Goal: Information Seeking & Learning: Learn about a topic

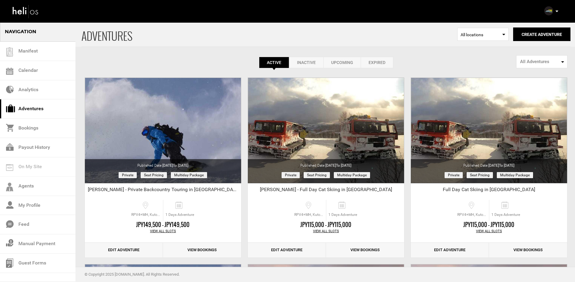
click at [537, 62] on span "All Adventures" at bounding box center [540, 62] width 40 height 6
click at [525, 87] on span "Public Adventures" at bounding box center [536, 85] width 34 height 6
select select "number:1"
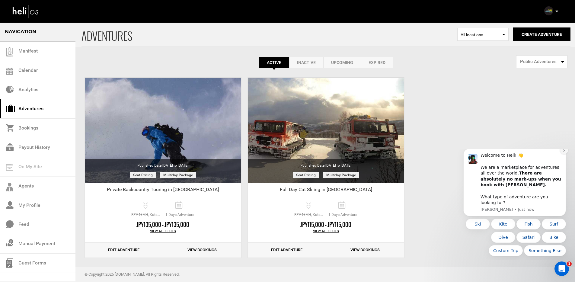
click at [562, 152] on icon "Dismiss notification" at bounding box center [563, 150] width 3 height 3
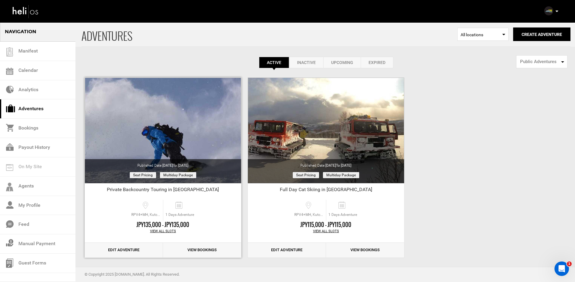
click at [161, 229] on div "View All Slots" at bounding box center [163, 231] width 156 height 5
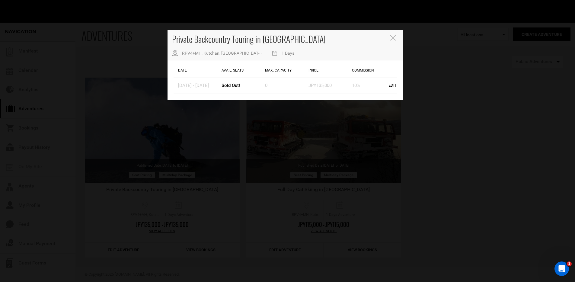
click at [393, 40] on icon "Close" at bounding box center [392, 37] width 5 height 5
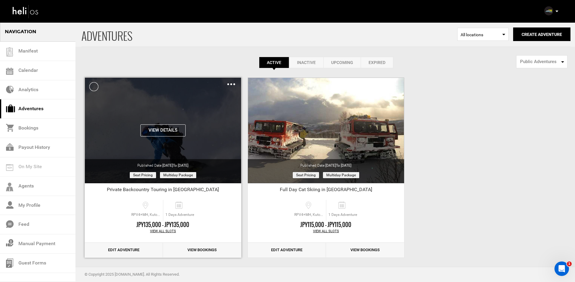
click at [167, 126] on button "View Details" at bounding box center [162, 130] width 45 height 12
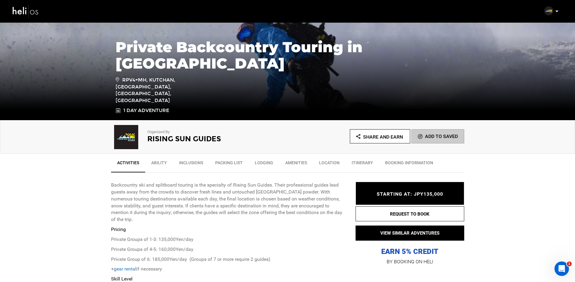
scroll to position [108, 0]
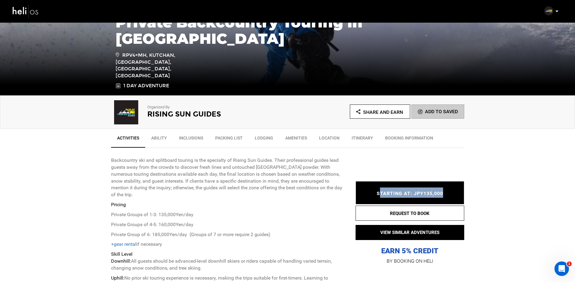
drag, startPoint x: 378, startPoint y: 194, endPoint x: 449, endPoint y: 191, distance: 70.4
click at [449, 191] on div "STARTING AT: JPY135,000 STARTING AT: JPY135,000" at bounding box center [409, 192] width 109 height 23
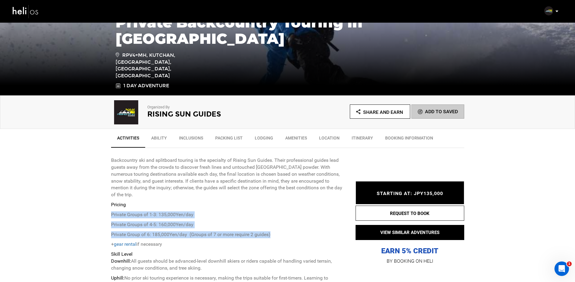
drag, startPoint x: 109, startPoint y: 208, endPoint x: 280, endPoint y: 229, distance: 172.4
click at [280, 231] on p "Private Group of 6: 185,000Yen/day (Groups of 7 or more require 2 guides)" at bounding box center [228, 234] width 235 height 7
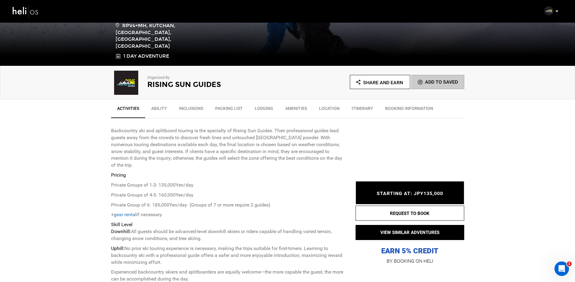
scroll to position [143, 0]
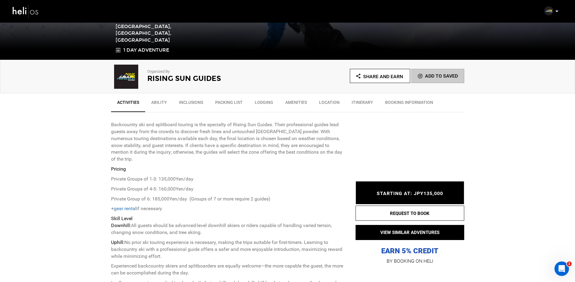
drag, startPoint x: 111, startPoint y: 173, endPoint x: 279, endPoint y: 200, distance: 170.2
click at [279, 200] on div "Backcountry ski and splitboard touring is the specialty of Rising Sun Guides. T…" at bounding box center [228, 207] width 235 height 172
click at [278, 196] on p "Private Group of 6: 185,000Yen/day (Groups of 7 or more require 2 guides)" at bounding box center [228, 199] width 235 height 7
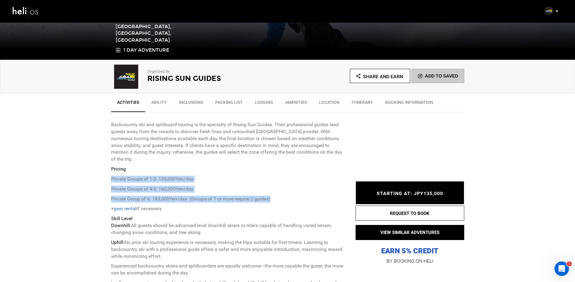
drag, startPoint x: 111, startPoint y: 171, endPoint x: 306, endPoint y: 192, distance: 196.3
click at [306, 192] on div "Backcountry ski and splitboard touring is the specialty of Rising Sun Guides. T…" at bounding box center [228, 207] width 235 height 172
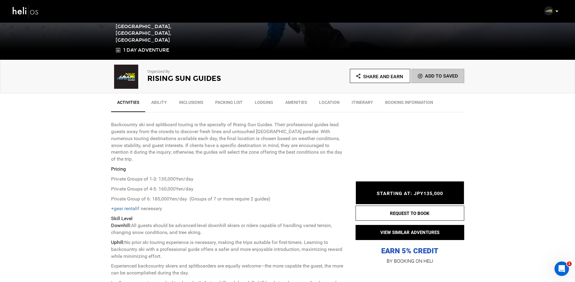
click at [269, 205] on p "+ gear rental if necessary" at bounding box center [228, 208] width 235 height 7
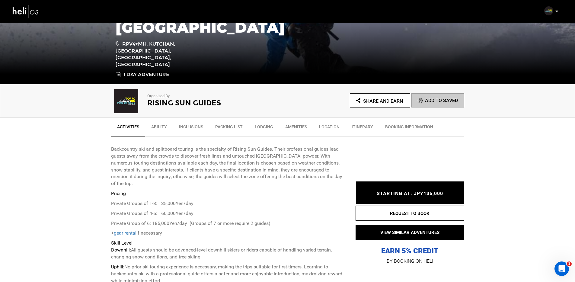
scroll to position [178, 0]
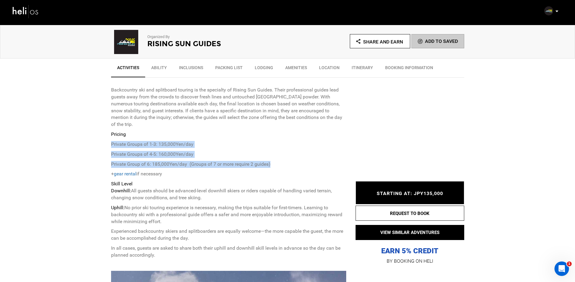
drag, startPoint x: 110, startPoint y: 135, endPoint x: 280, endPoint y: 157, distance: 171.3
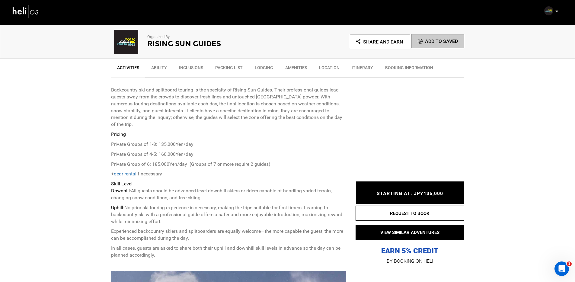
click at [263, 170] on p "+ gear rental if necessary" at bounding box center [228, 173] width 235 height 7
